Goal: Task Accomplishment & Management: Complete application form

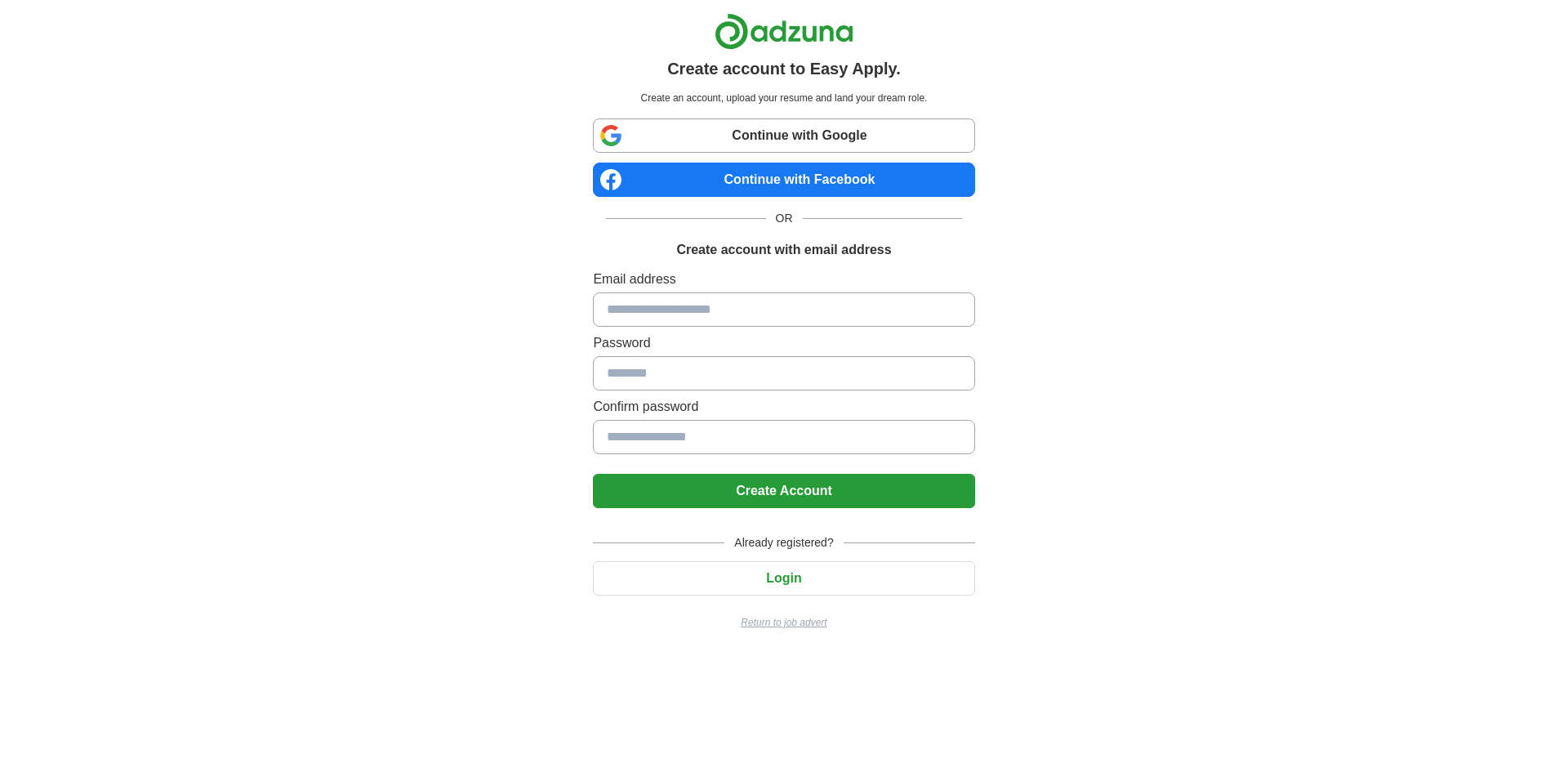
click at [799, 625] on p "Return to job advert" at bounding box center [783, 622] width 381 height 15
click at [706, 317] on input at bounding box center [783, 309] width 381 height 34
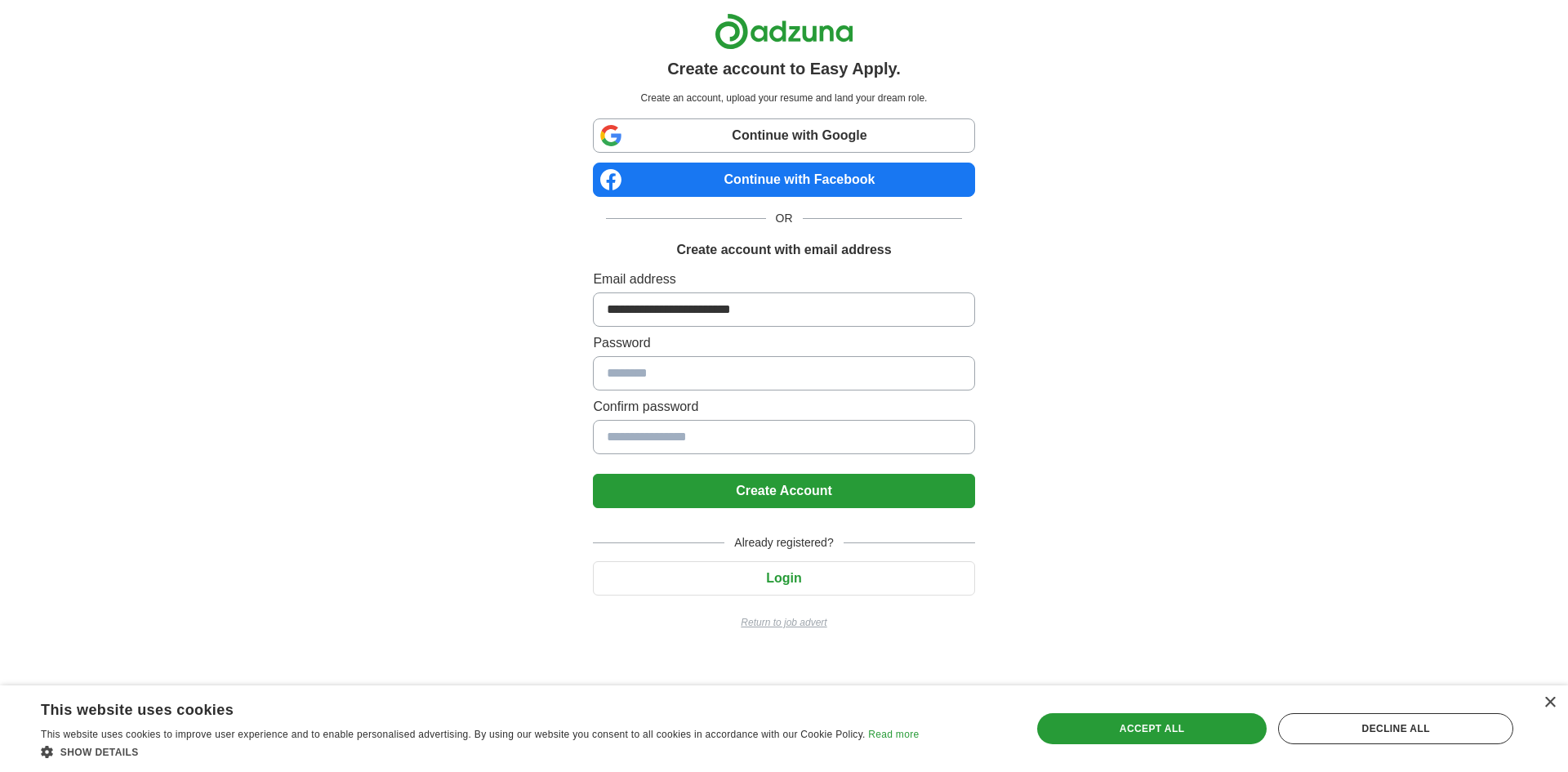
type input "**********"
click at [593, 474] on button "Create Account" at bounding box center [783, 491] width 381 height 34
